Goal: Check status: Check status

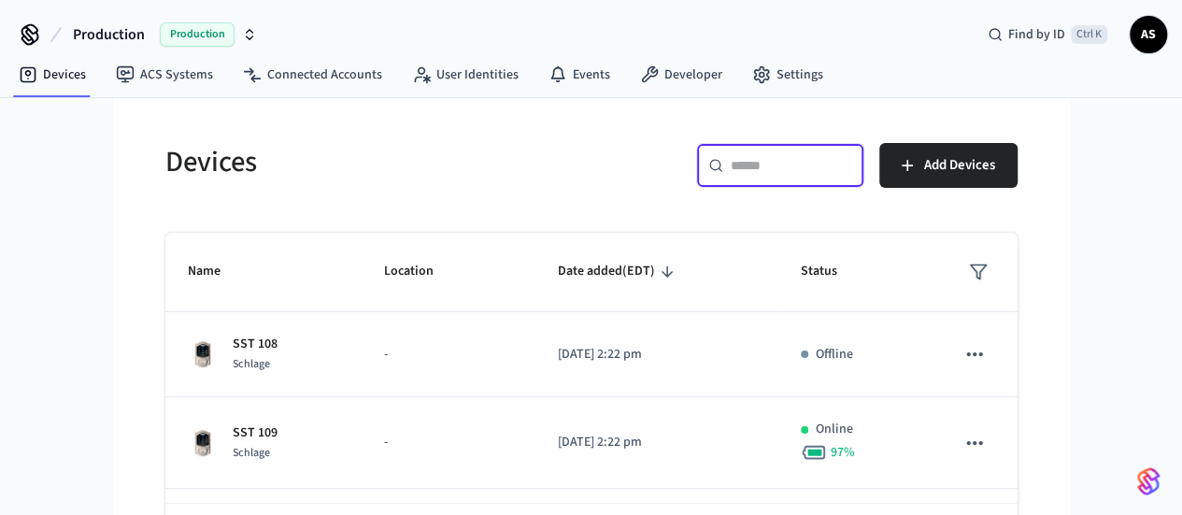
click at [853, 169] on input "text" at bounding box center [792, 165] width 122 height 19
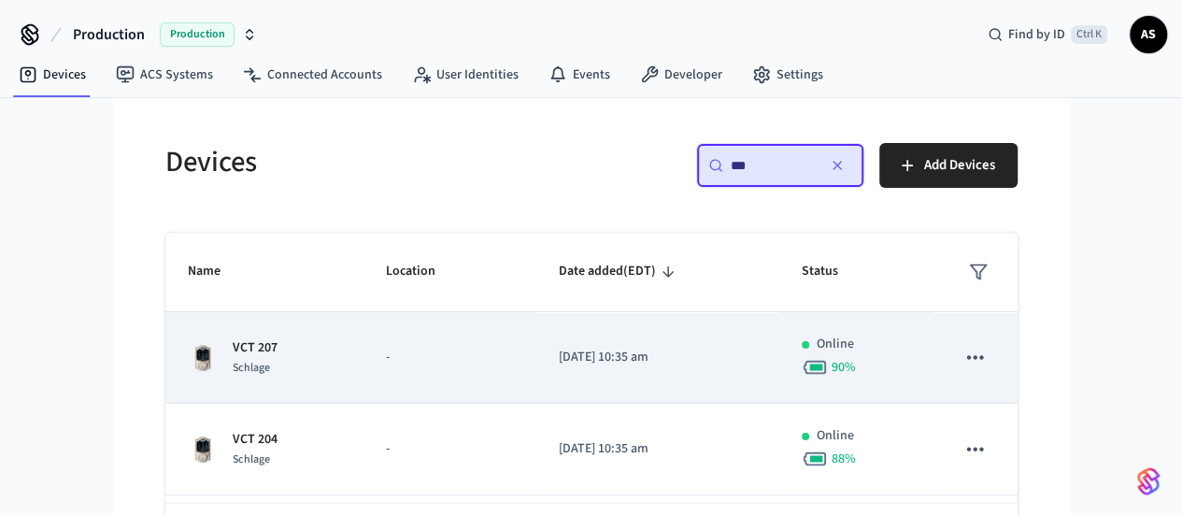
type input "***"
click at [233, 360] on span "Schlage" at bounding box center [251, 368] width 37 height 16
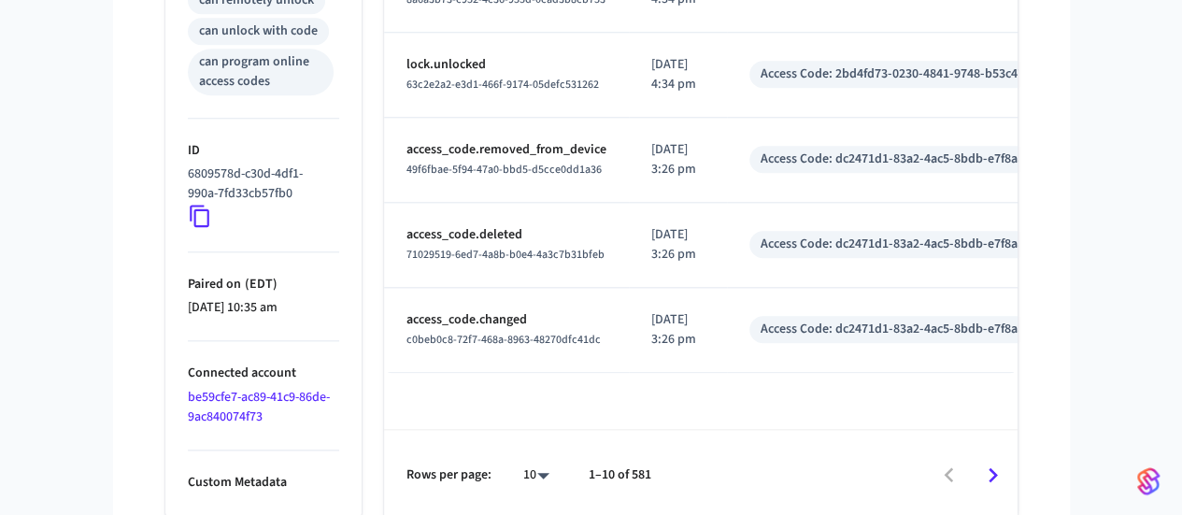
scroll to position [886, 0]
click at [857, 333] on div "Access Code: dc2471d1-83a2-4ac5-8bdb-e7f8aa00053d" at bounding box center [913, 330] width 304 height 20
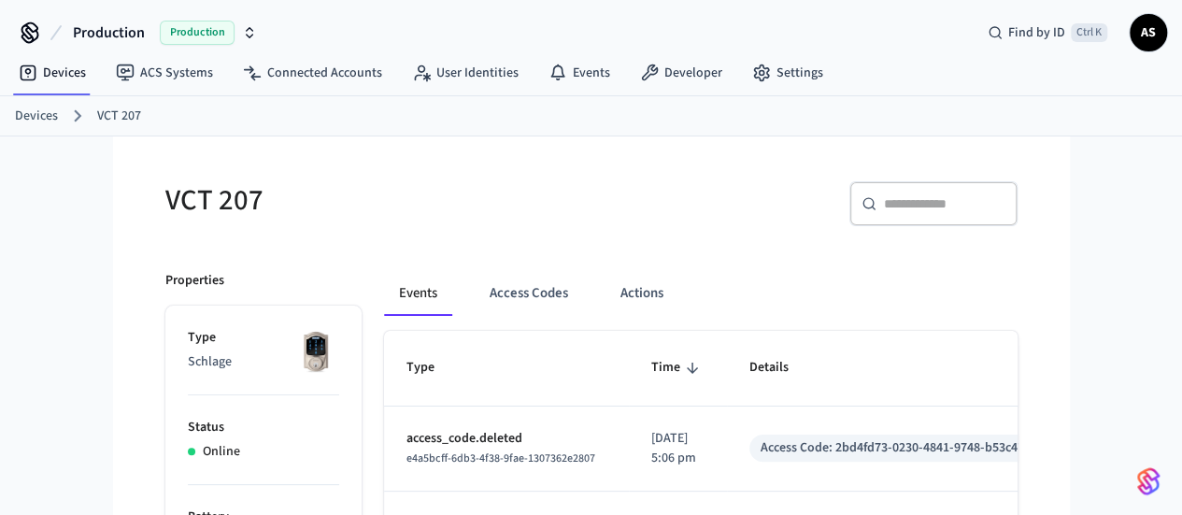
scroll to position [7, 0]
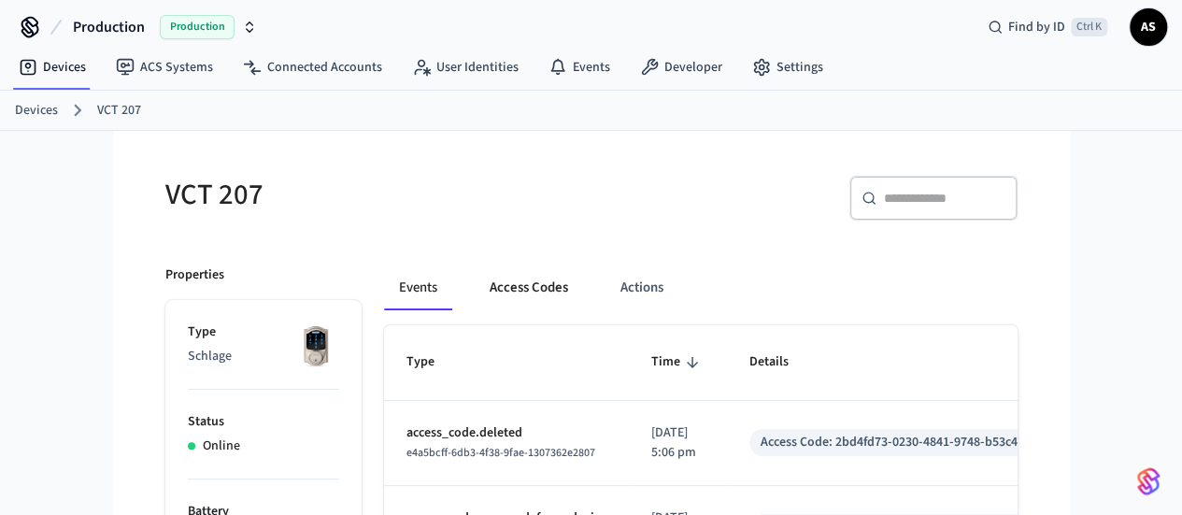
click at [492, 296] on button "Access Codes" at bounding box center [529, 287] width 108 height 45
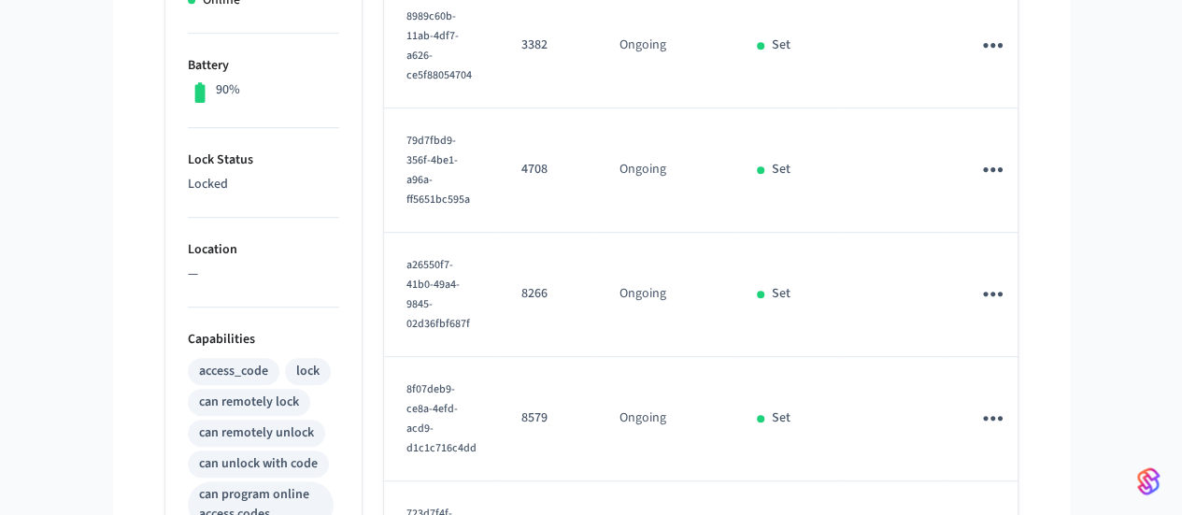
scroll to position [0, 0]
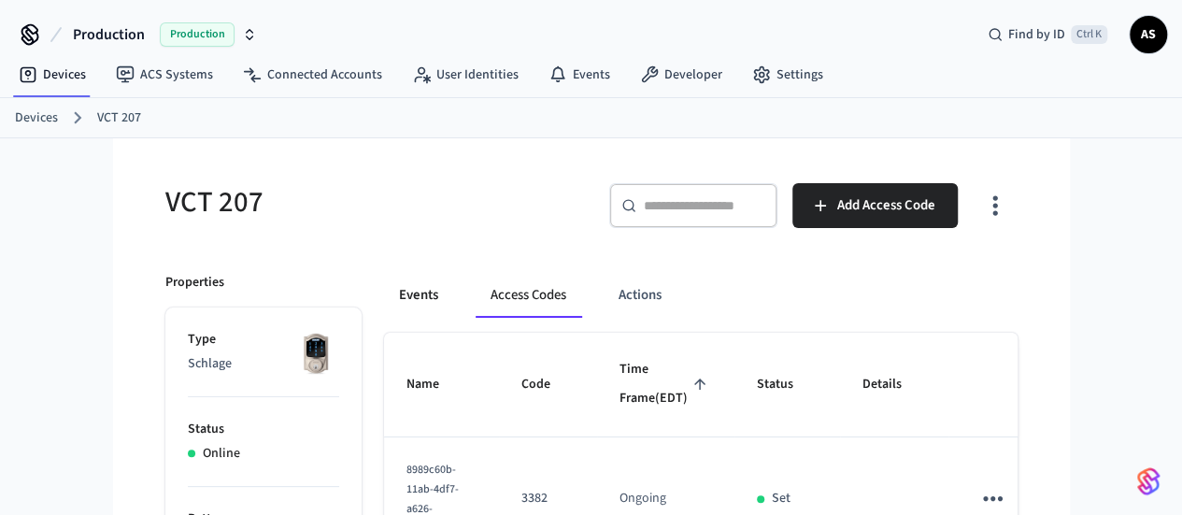
click at [384, 296] on button "Events" at bounding box center [418, 295] width 69 height 45
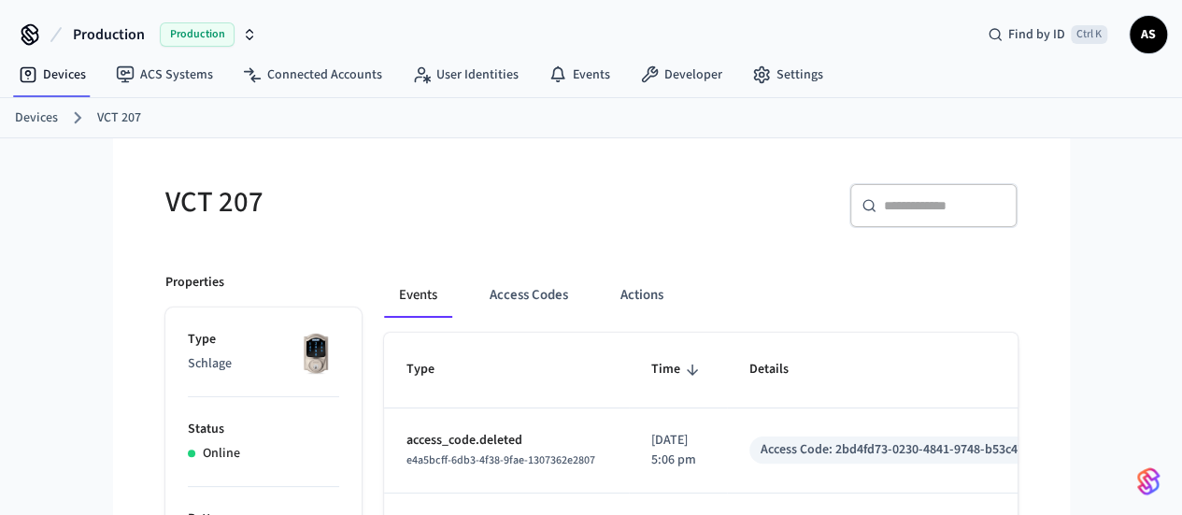
scroll to position [886, 0]
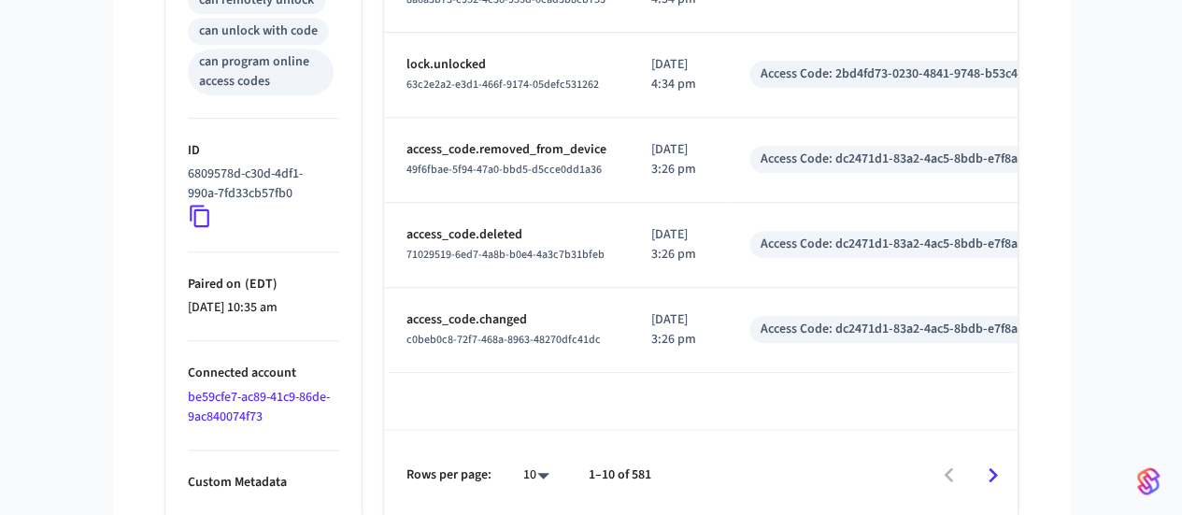
click at [1008, 476] on icon "Go to next page" at bounding box center [993, 475] width 29 height 29
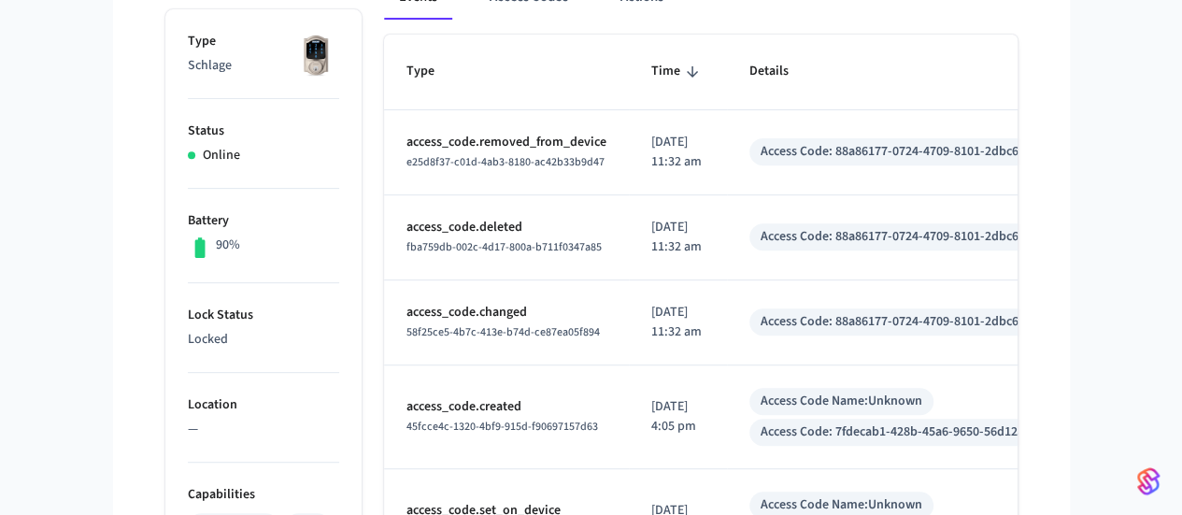
scroll to position [297, 0]
click at [701, 364] on td "[DATE] 11:32 am" at bounding box center [678, 323] width 98 height 85
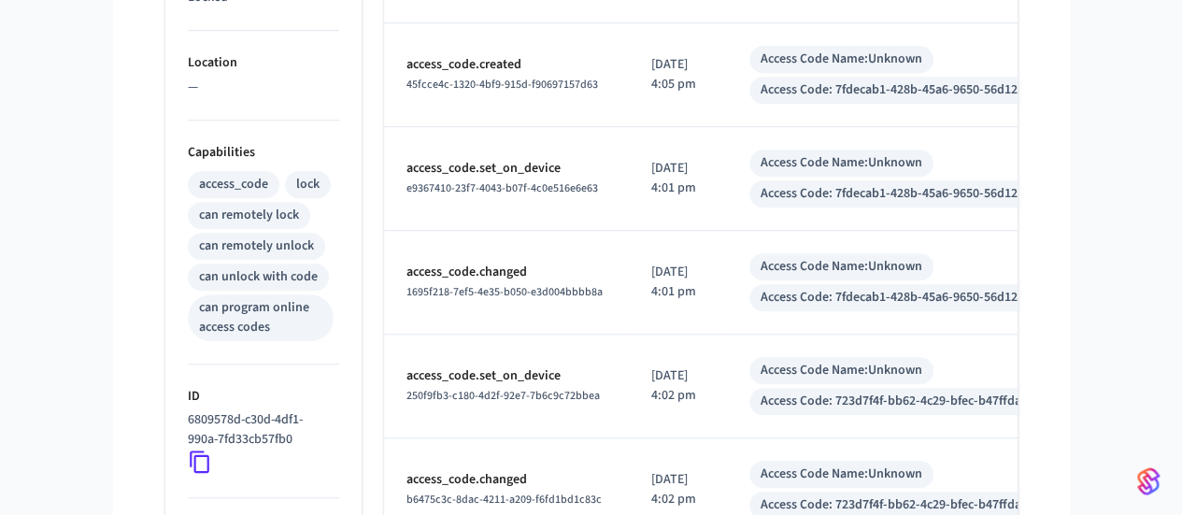
scroll to position [942, 0]
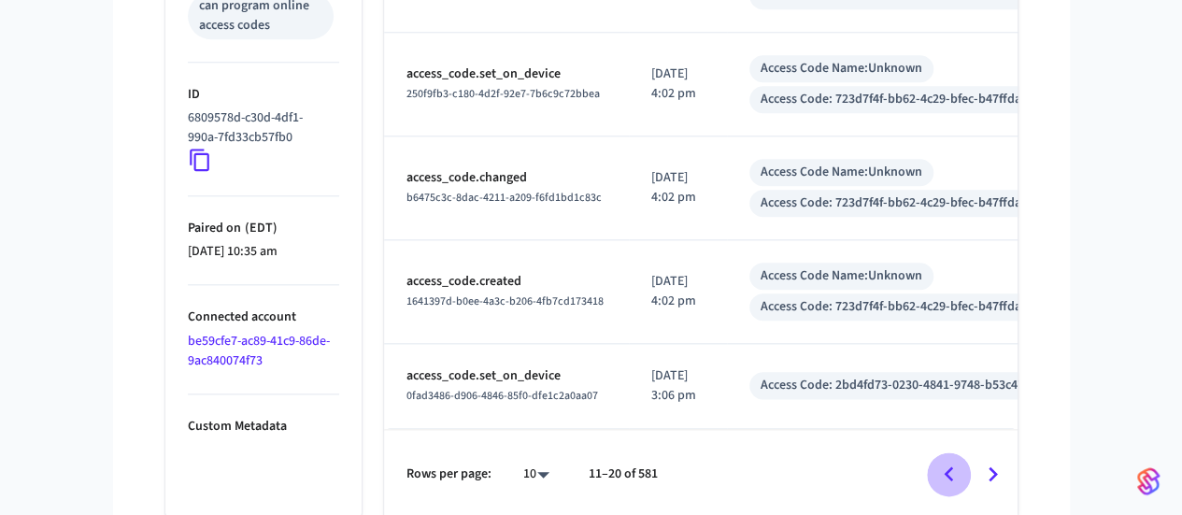
click at [964, 470] on icon "Go to previous page" at bounding box center [949, 474] width 29 height 29
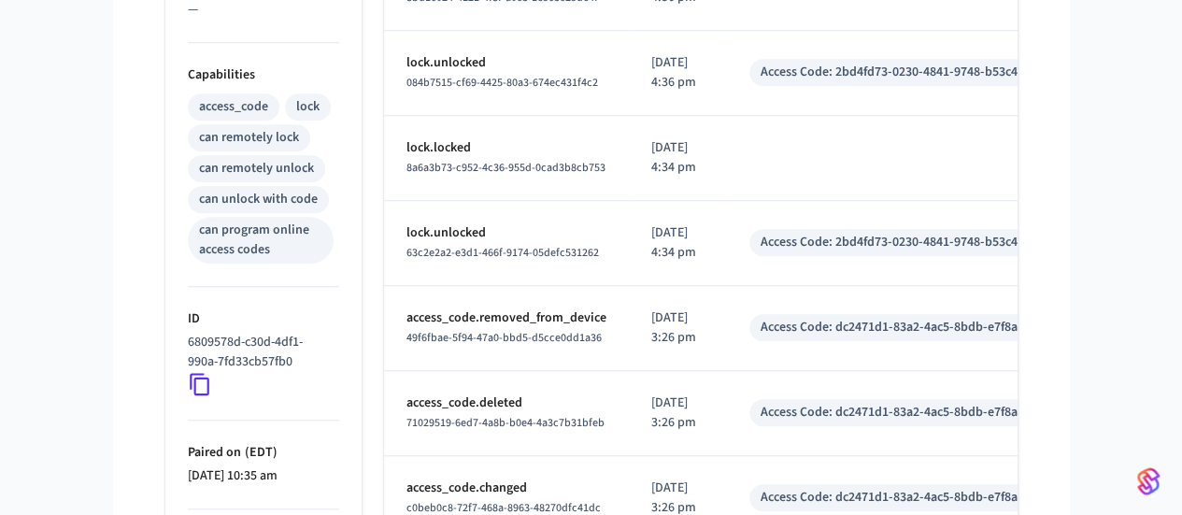
scroll to position [722, 0]
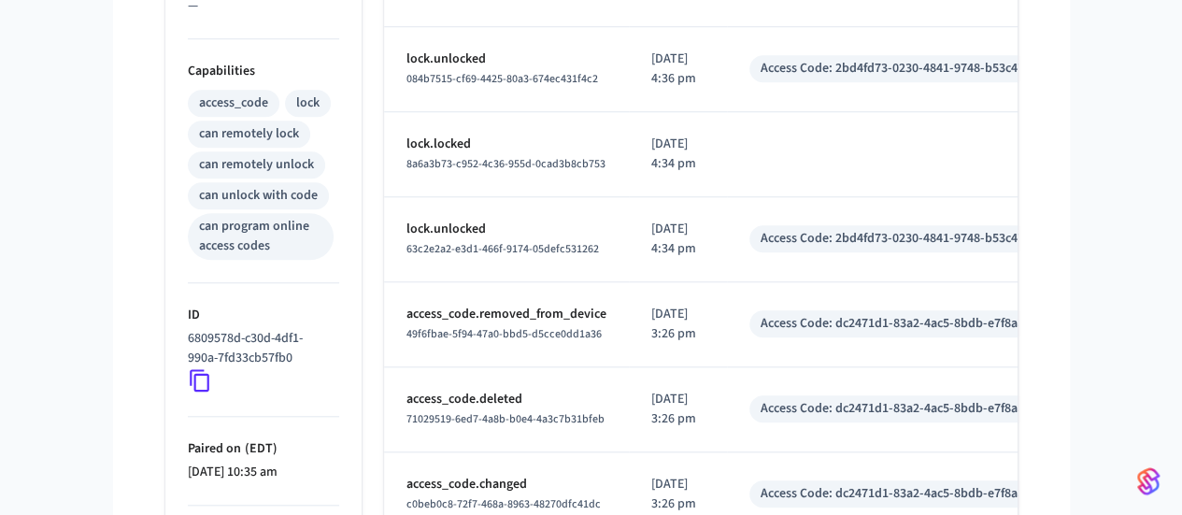
click at [652, 246] on p "[DATE] 4:34 pm" at bounding box center [678, 239] width 53 height 39
click at [656, 258] on td "[DATE] 4:34 pm" at bounding box center [678, 239] width 98 height 85
click at [652, 333] on p "[DATE] 3:26 pm" at bounding box center [678, 324] width 53 height 39
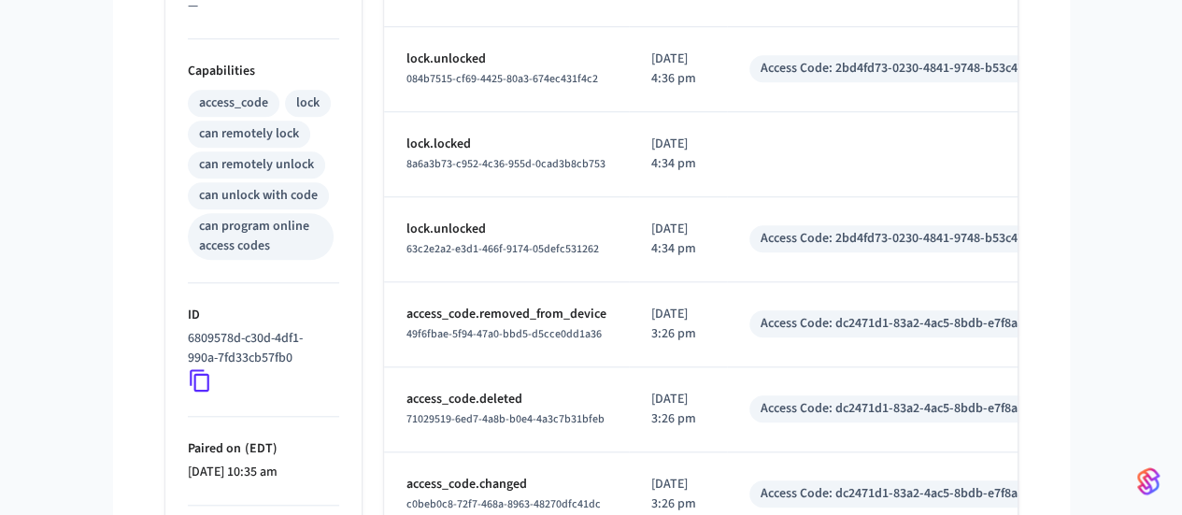
click at [652, 333] on p "[DATE] 3:26 pm" at bounding box center [678, 324] width 53 height 39
click at [652, 331] on p "[DATE] 3:26 pm" at bounding box center [678, 324] width 53 height 39
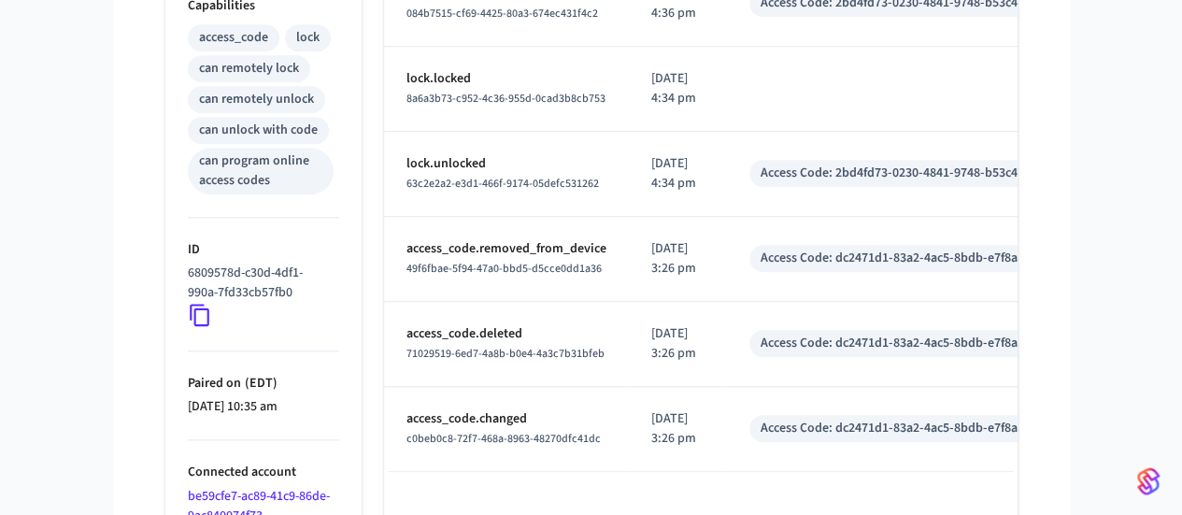
scroll to position [785, 0]
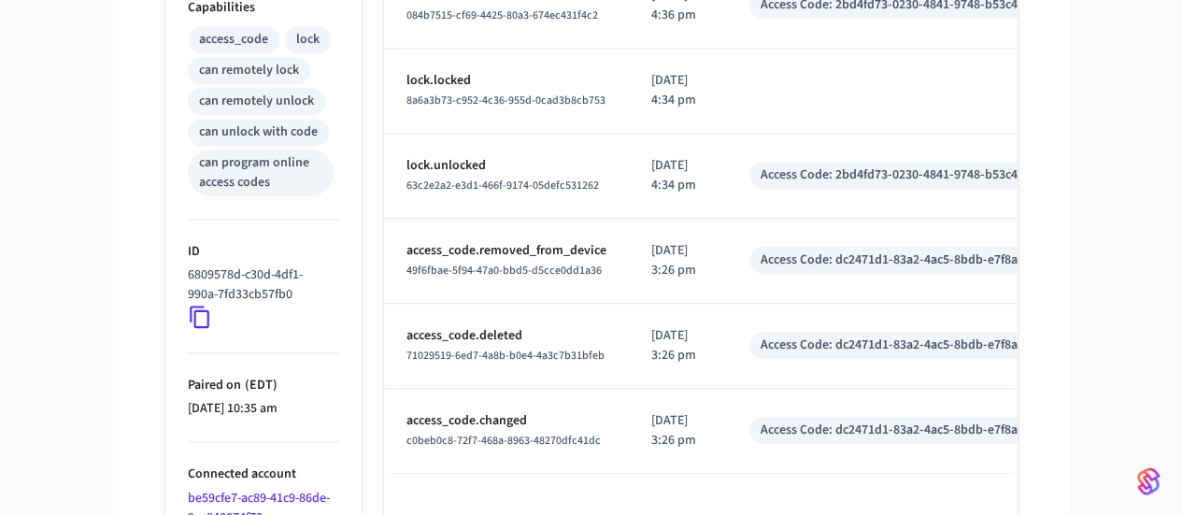
click at [652, 347] on p "[DATE] 3:26 pm" at bounding box center [678, 345] width 53 height 39
click at [480, 356] on span "71029519-6ed7-4a8b-b0e4-4a3c7b31bfeb" at bounding box center [506, 356] width 198 height 16
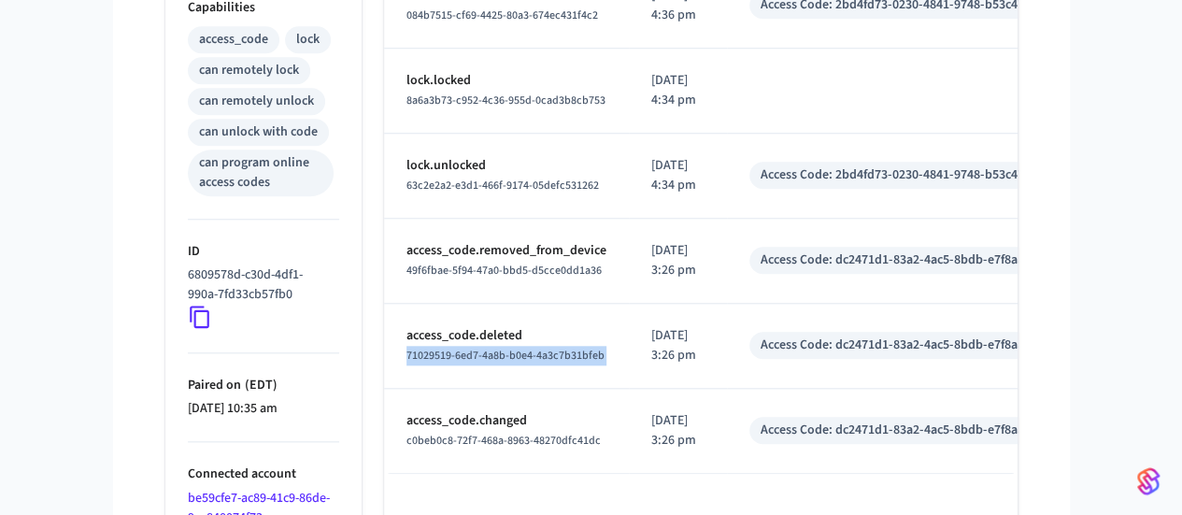
click at [480, 356] on span "71029519-6ed7-4a8b-b0e4-4a3c7b31bfeb" at bounding box center [506, 356] width 198 height 16
click at [652, 345] on p "[DATE] 3:26 pm" at bounding box center [678, 345] width 53 height 39
click at [795, 343] on div "Access Code: dc2471d1-83a2-4ac5-8bdb-e7f8aa00053d" at bounding box center [913, 346] width 304 height 20
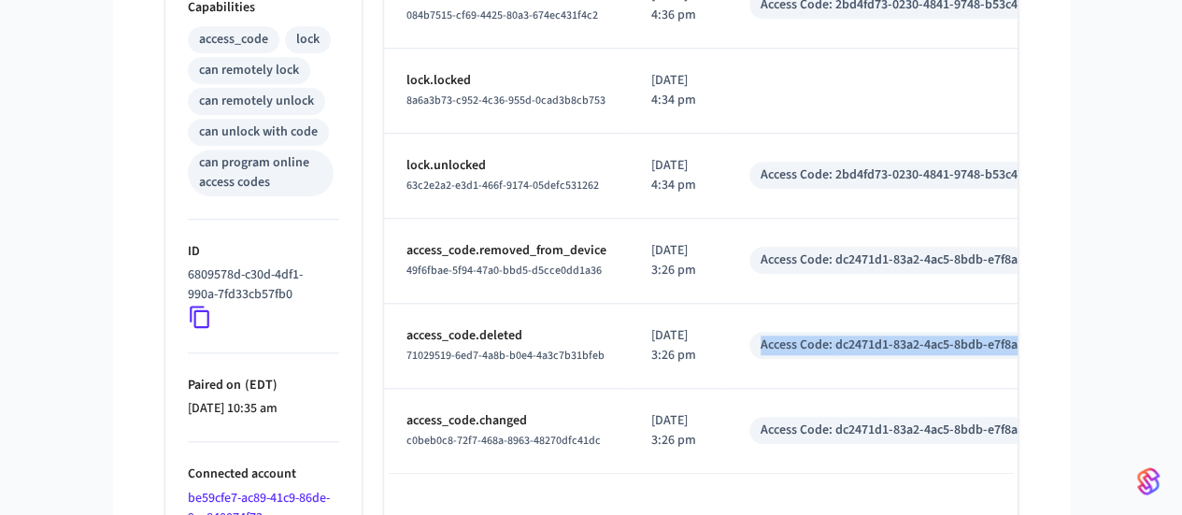
click at [795, 343] on div "Access Code: dc2471d1-83a2-4ac5-8bdb-e7f8aa00053d" at bounding box center [913, 346] width 304 height 20
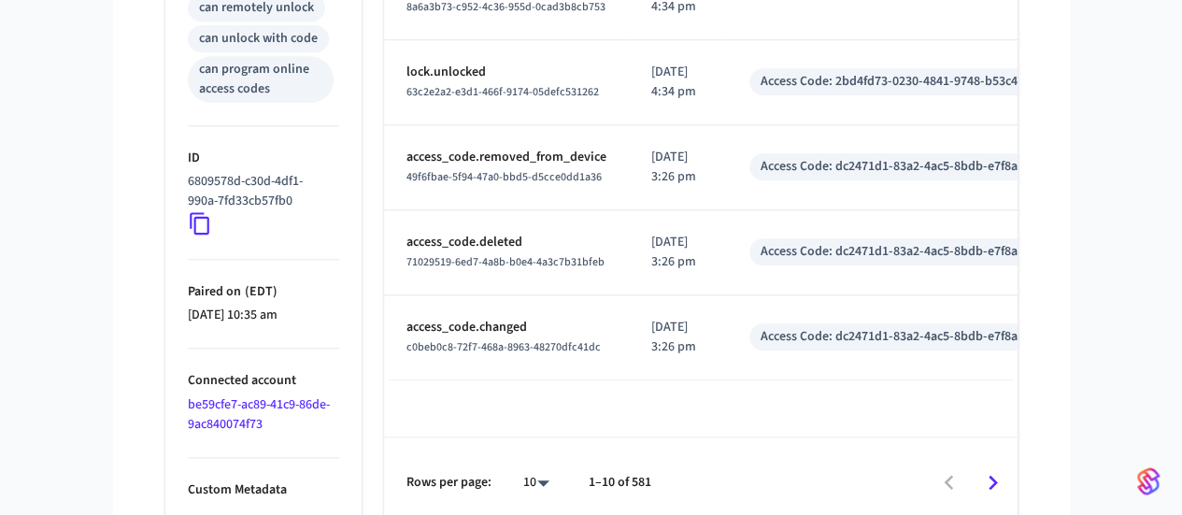
scroll to position [879, 0]
click at [1008, 474] on icon "Go to next page" at bounding box center [993, 482] width 29 height 29
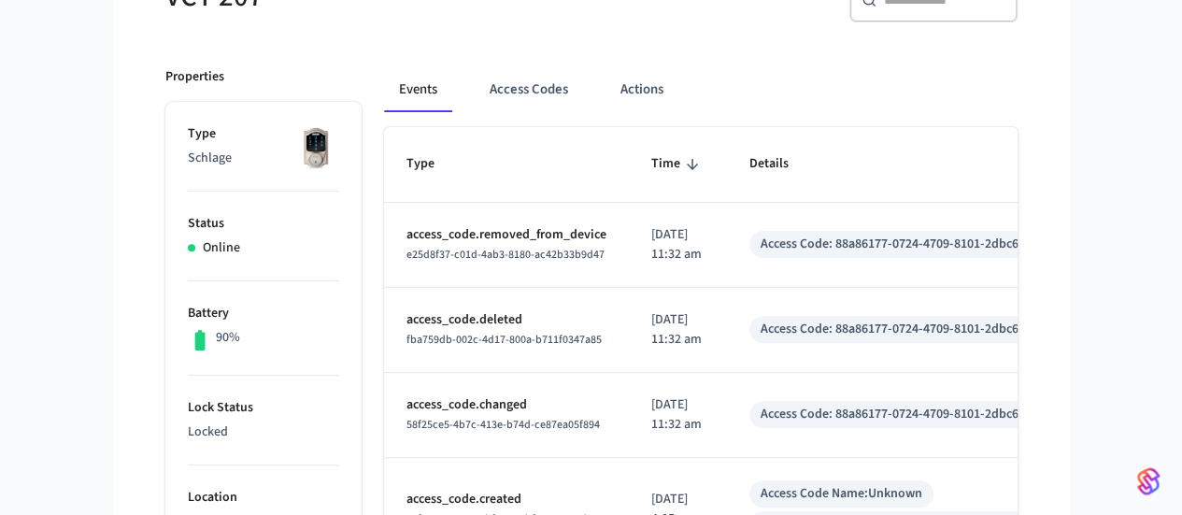
scroll to position [202, 0]
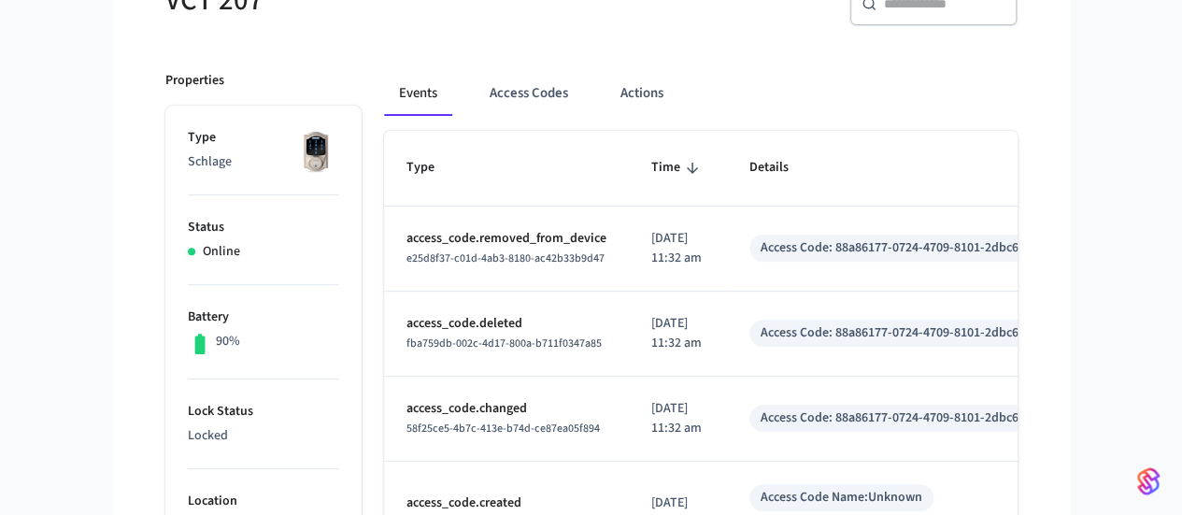
click at [652, 338] on p "[DATE] 11:32 am" at bounding box center [678, 333] width 53 height 39
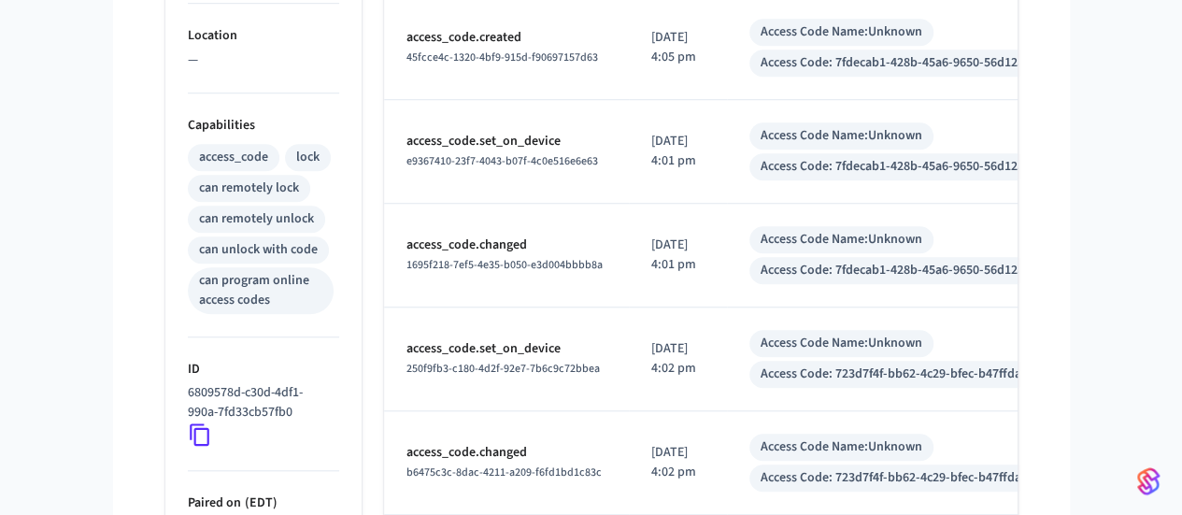
scroll to position [666, 0]
